Goal: Stay updated: Stay updated

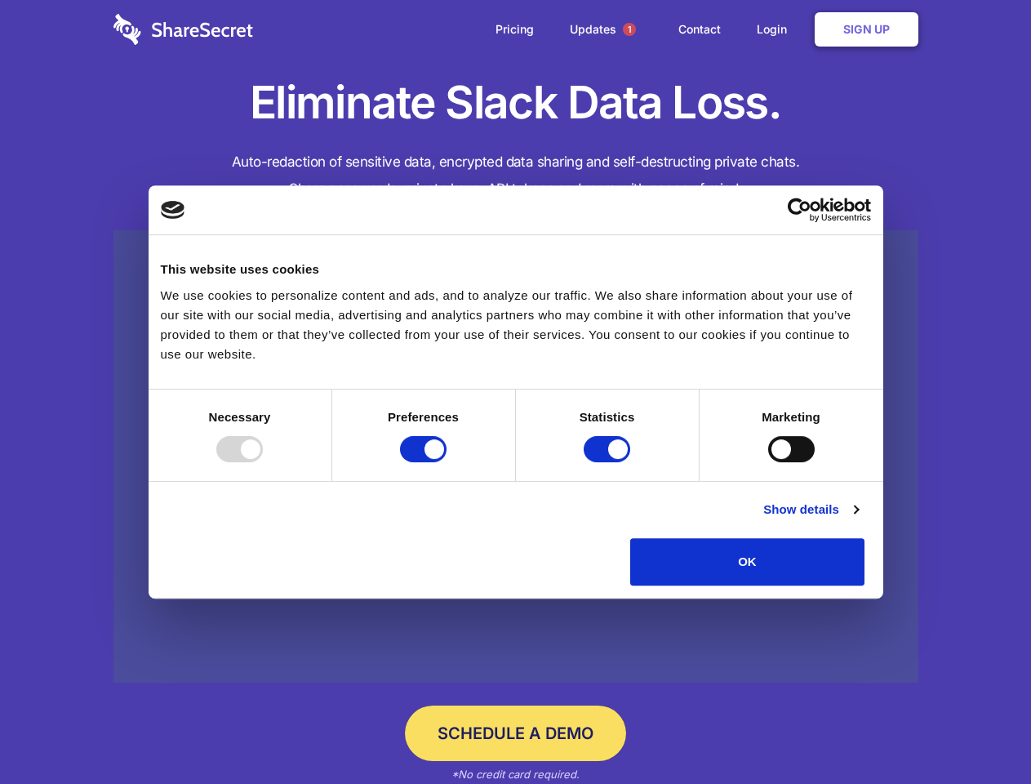
click at [263, 462] on div at bounding box center [239, 449] width 47 height 26
click at [447, 462] on input "Preferences" at bounding box center [423, 449] width 47 height 26
checkbox input "false"
click at [609, 462] on input "Statistics" at bounding box center [607, 449] width 47 height 26
checkbox input "false"
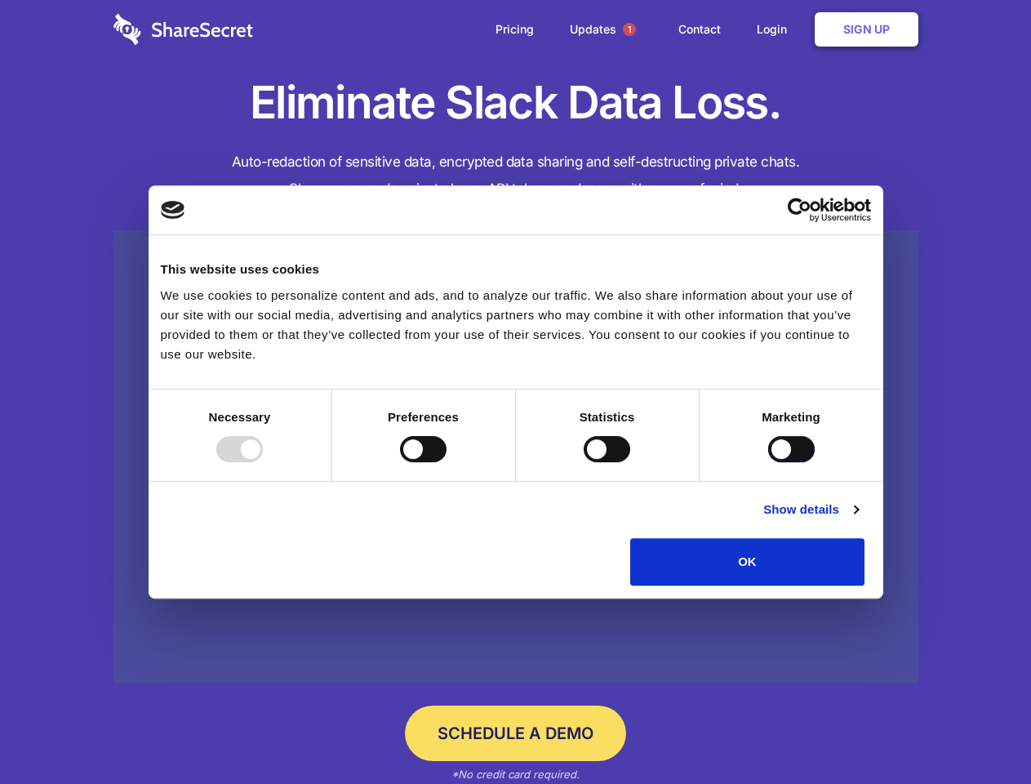
click at [768, 462] on input "Marketing" at bounding box center [791, 449] width 47 height 26
checkbox input "true"
click at [858, 519] on link "Show details" at bounding box center [811, 510] width 95 height 20
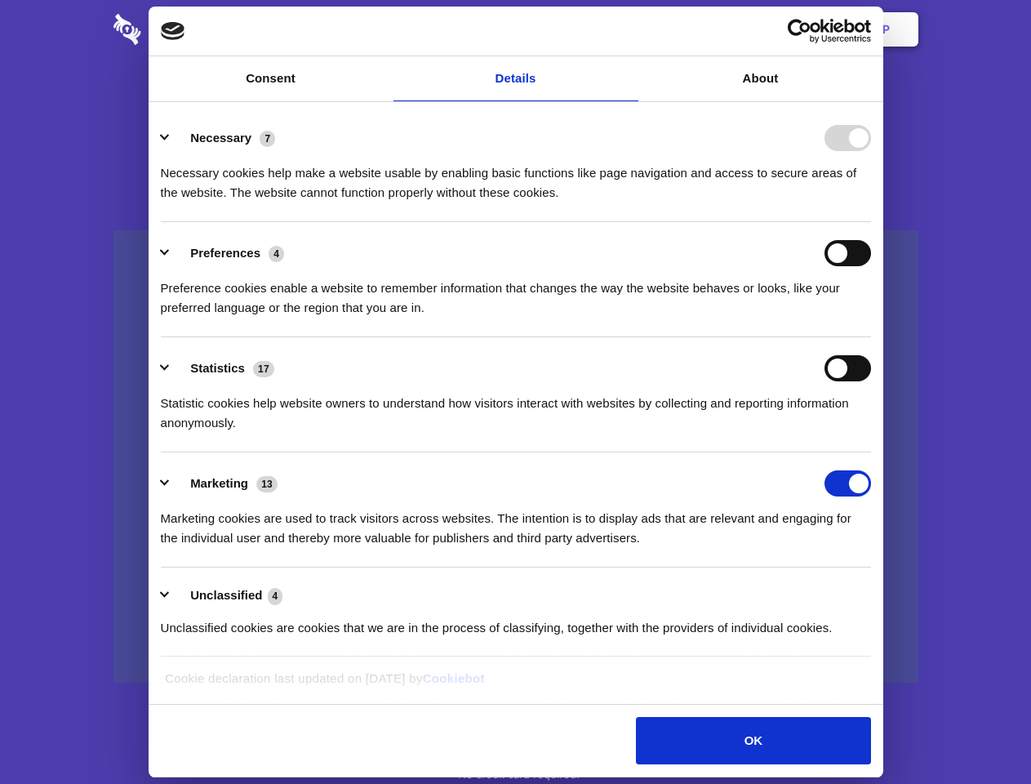
click at [902, 591] on body "Consent Details [#IABV2SETTINGS#] About This website uses cookies We use cookie…" at bounding box center [515, 392] width 1031 height 784
click at [629, 29] on span "1" at bounding box center [629, 29] width 13 height 13
